Goal: Information Seeking & Learning: Learn about a topic

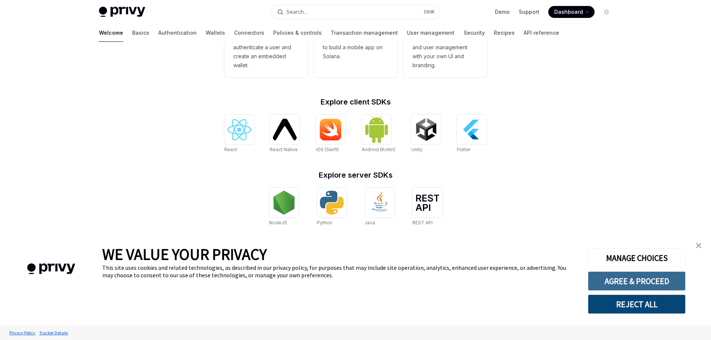
type textarea "*"
click at [645, 281] on button "AGREE & PROCEED" at bounding box center [637, 280] width 98 height 19
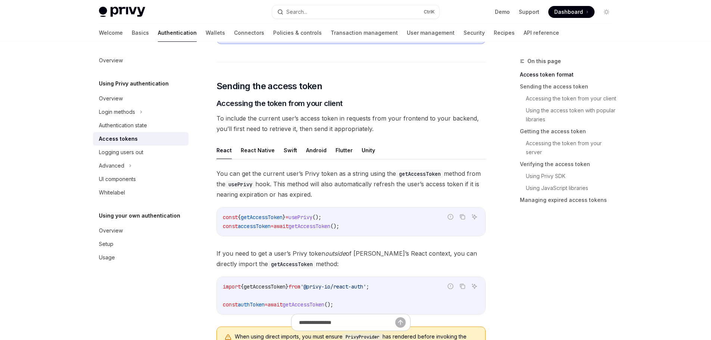
scroll to position [81, 0]
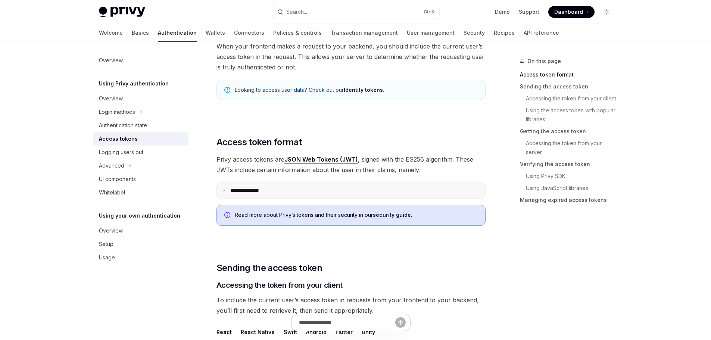
click at [224, 189] on icon at bounding box center [224, 191] width 4 height 4
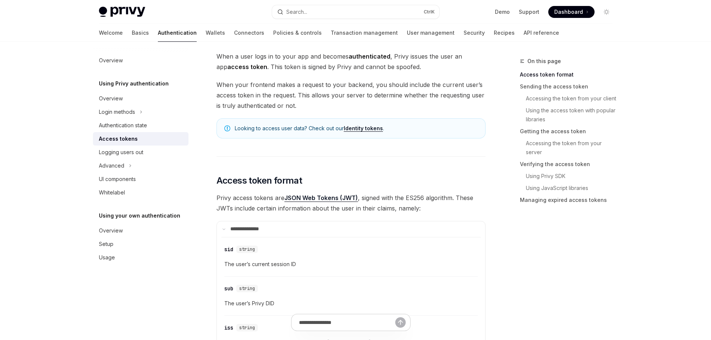
scroll to position [43, 0]
